Goal: Find specific page/section: Find specific page/section

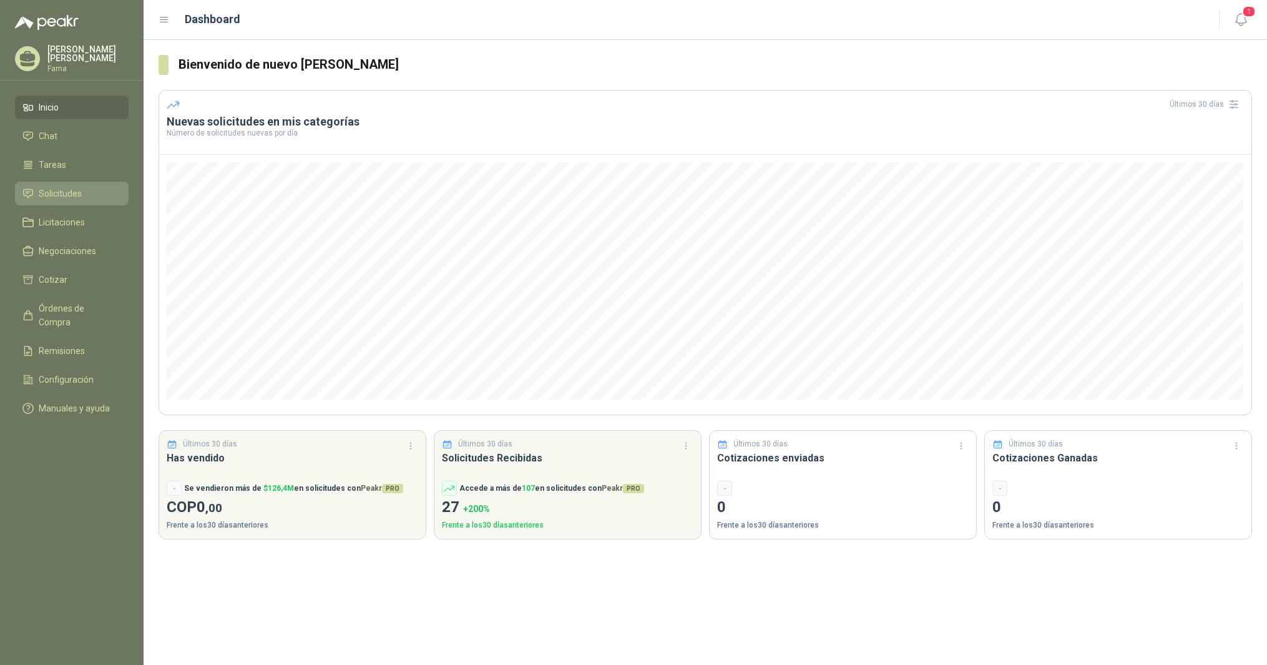
click at [49, 193] on span "Solicitudes" at bounding box center [60, 194] width 43 height 14
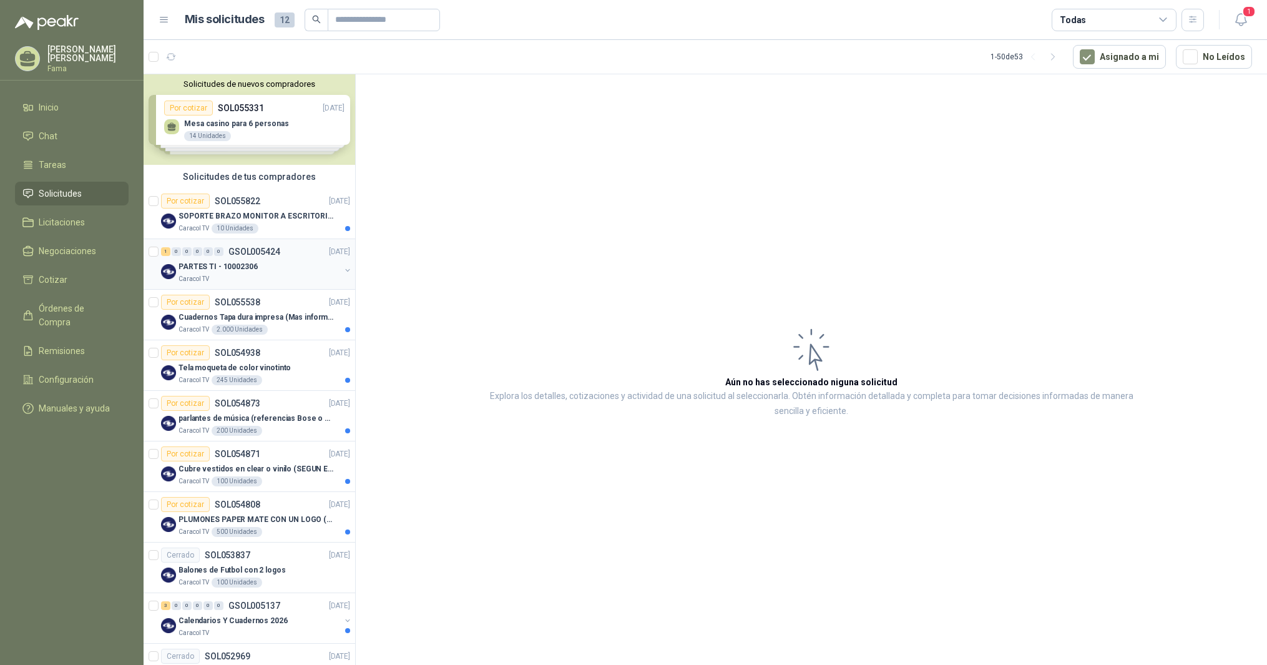
click at [208, 264] on p "PARTES TI - 10002306" at bounding box center [217, 267] width 79 height 12
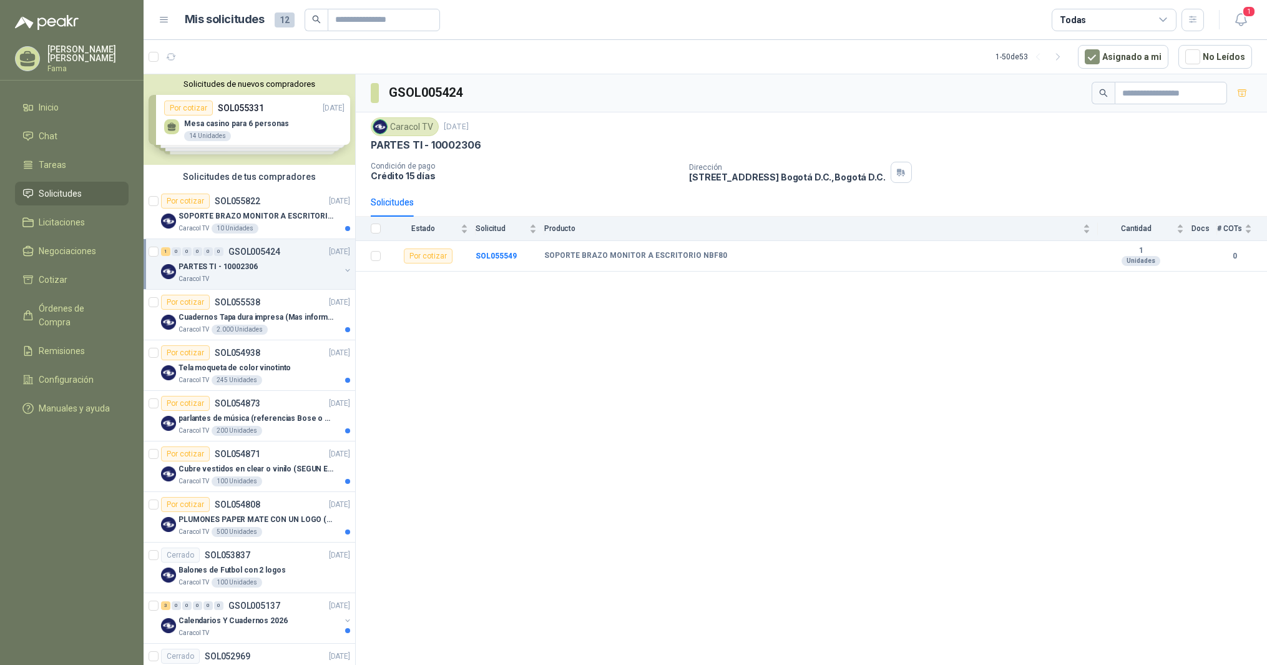
click at [205, 125] on div "Solicitudes de nuevos compradores Por cotizar SOL055331 [DATE] Mesa casino para…" at bounding box center [250, 119] width 212 height 90
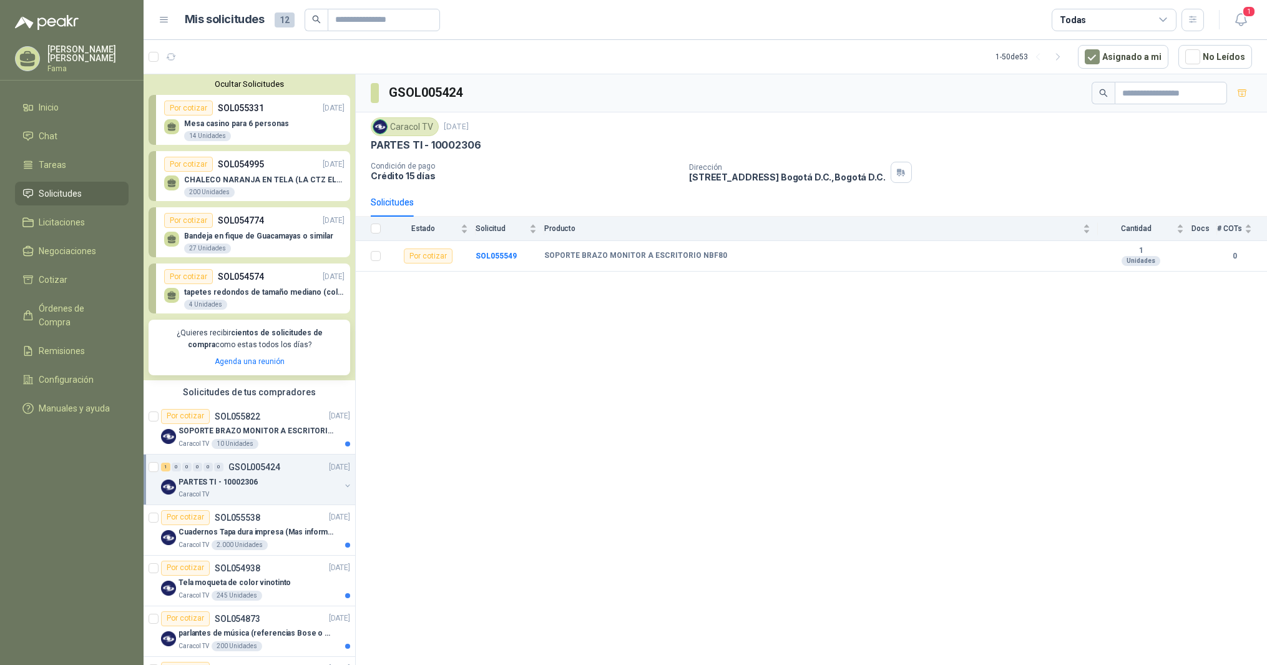
click at [243, 181] on p "CHALECO NARANJA EN TELA (LA CTZ ELEGIDA DEBE ENVIAR MUESTRA)" at bounding box center [264, 179] width 160 height 9
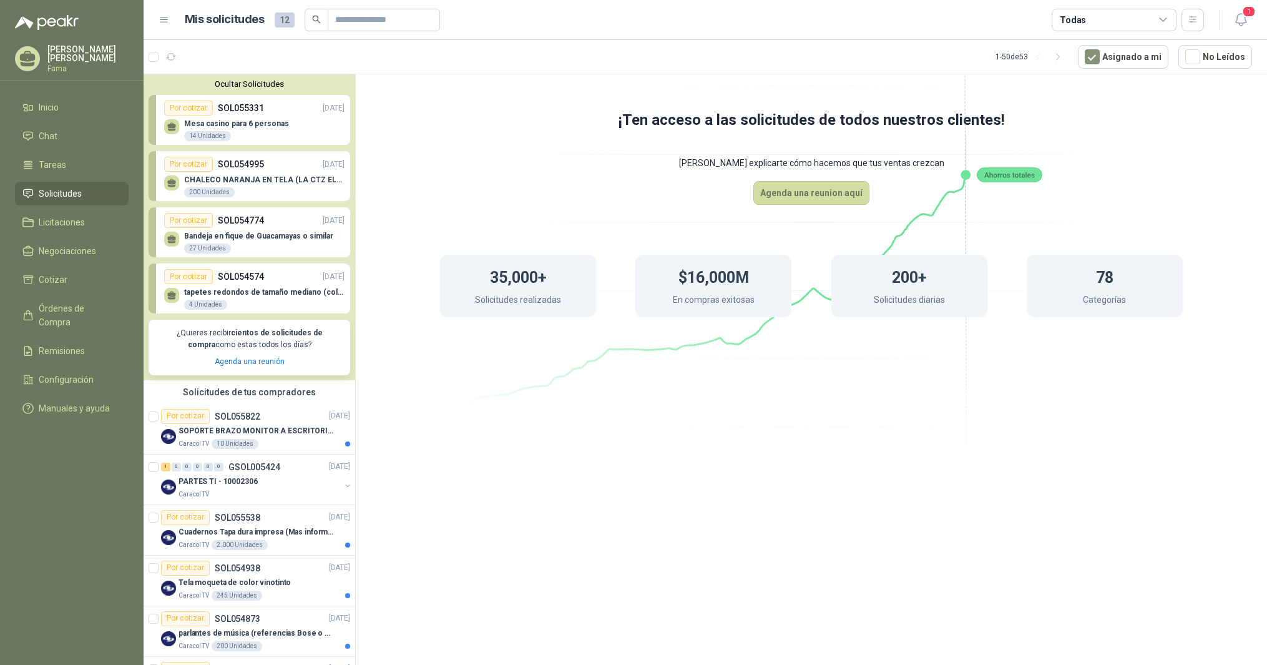
click at [232, 240] on p "Bandeja en fique de Guacamayas o similar" at bounding box center [258, 236] width 149 height 9
click at [231, 120] on p "Mesa casino para 6 personas" at bounding box center [236, 123] width 105 height 9
